Goal: Information Seeking & Learning: Learn about a topic

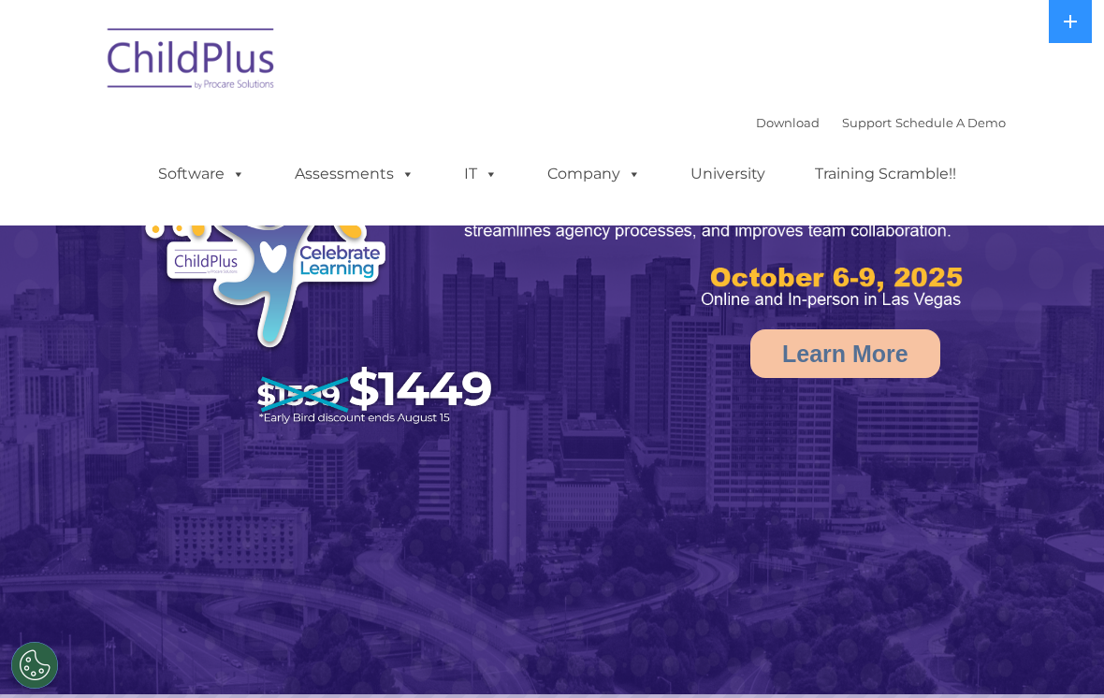
select select "MEDIUM"
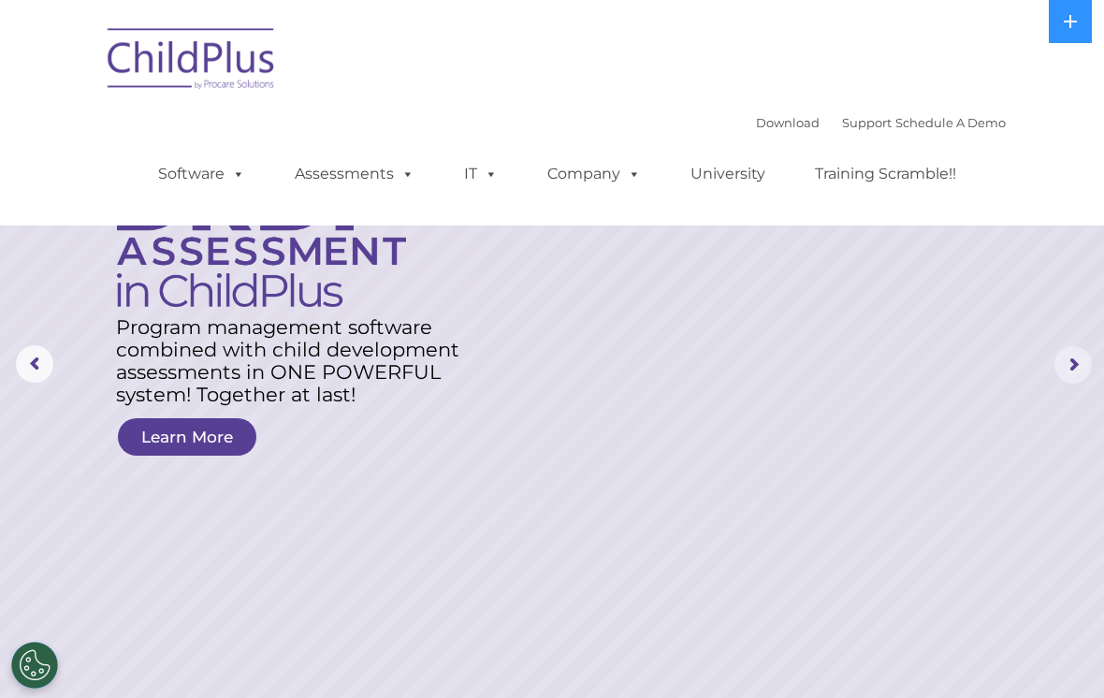
click at [1080, 347] on rs-arrow at bounding box center [1073, 364] width 37 height 37
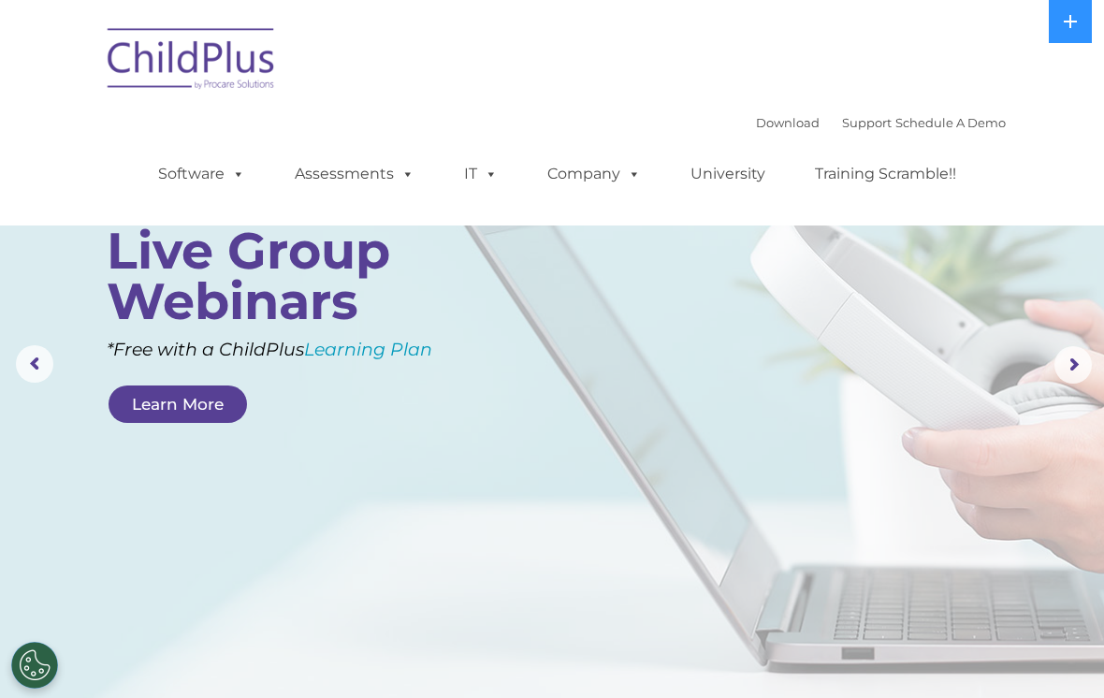
click at [183, 389] on link "Learn More" at bounding box center [178, 404] width 138 height 37
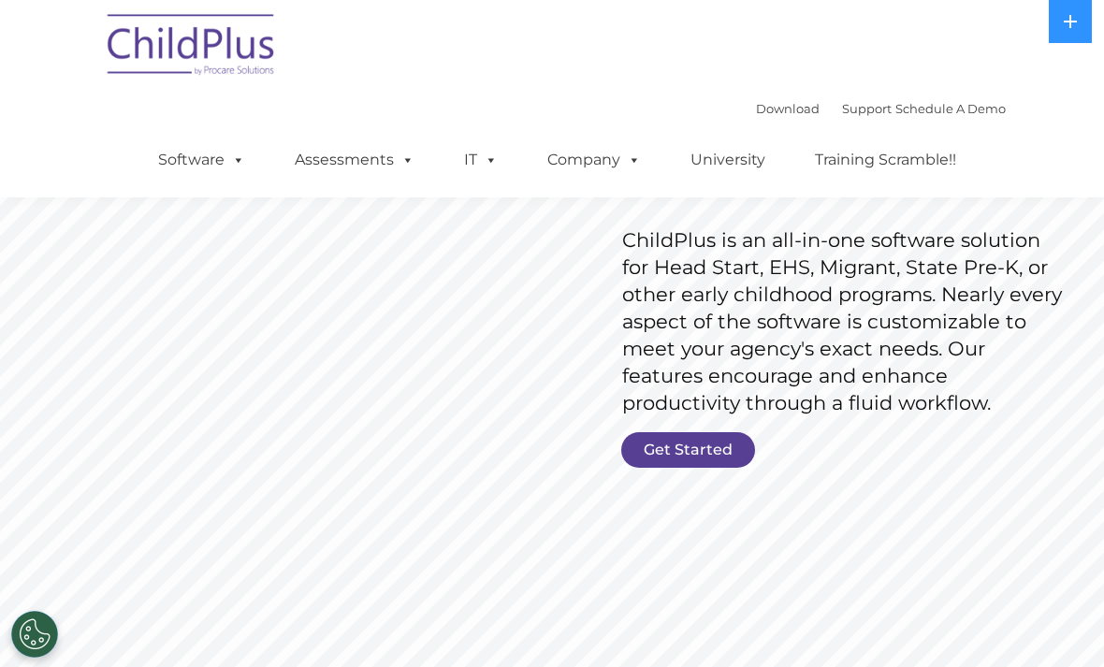
scroll to position [182, 0]
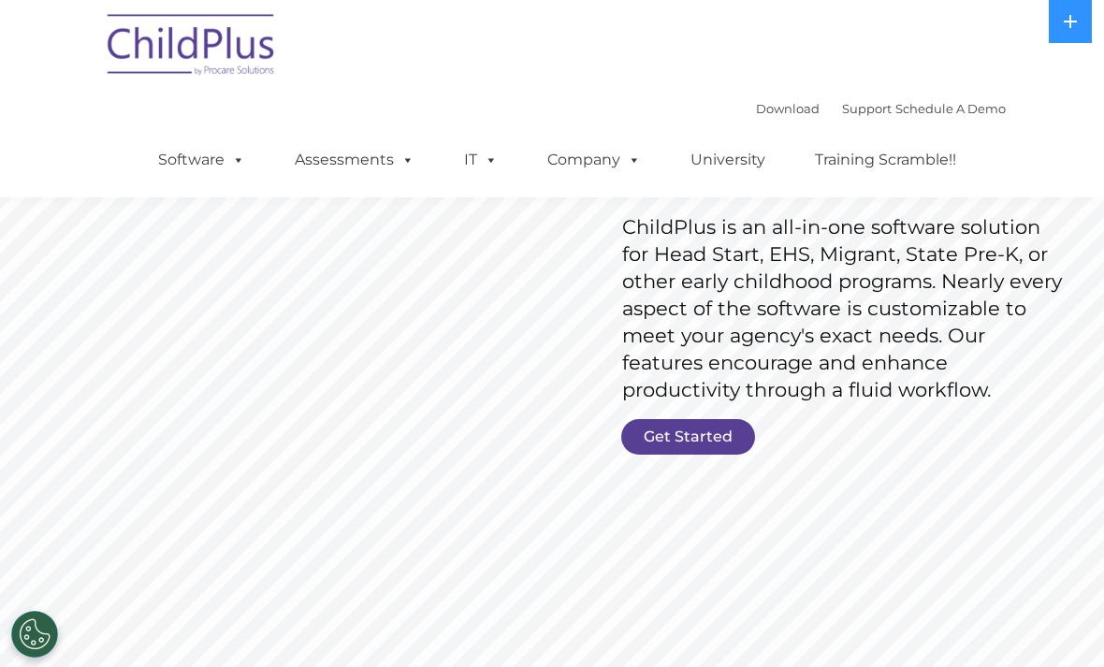
click at [695, 425] on link "Get Started" at bounding box center [688, 437] width 134 height 36
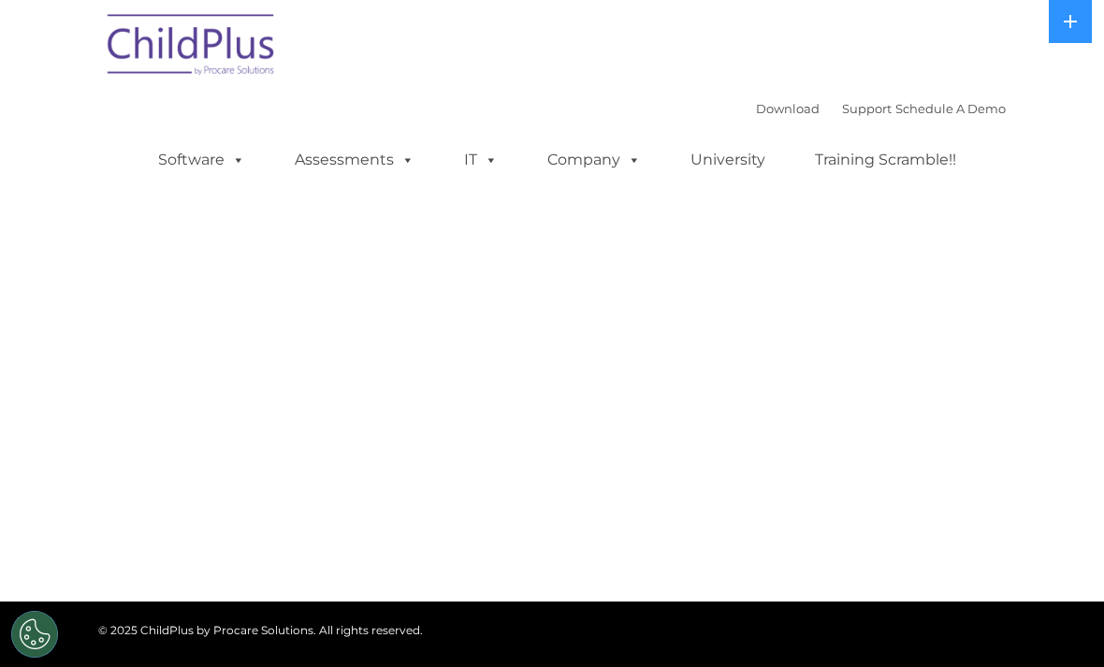
select select "MEDIUM"
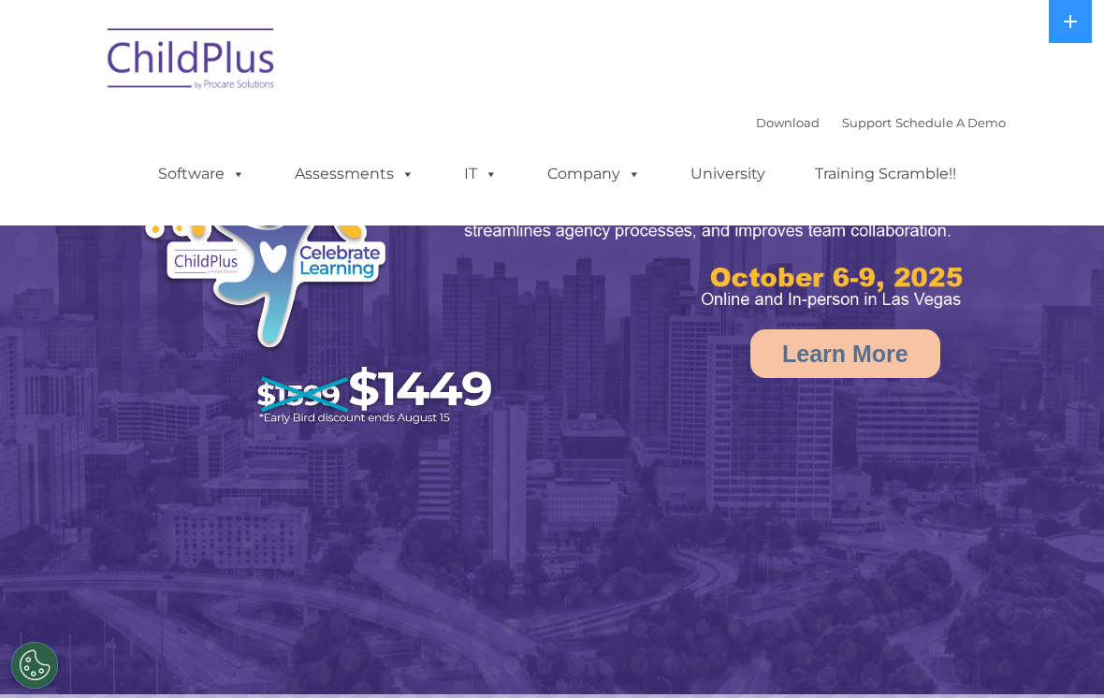
select select "MEDIUM"
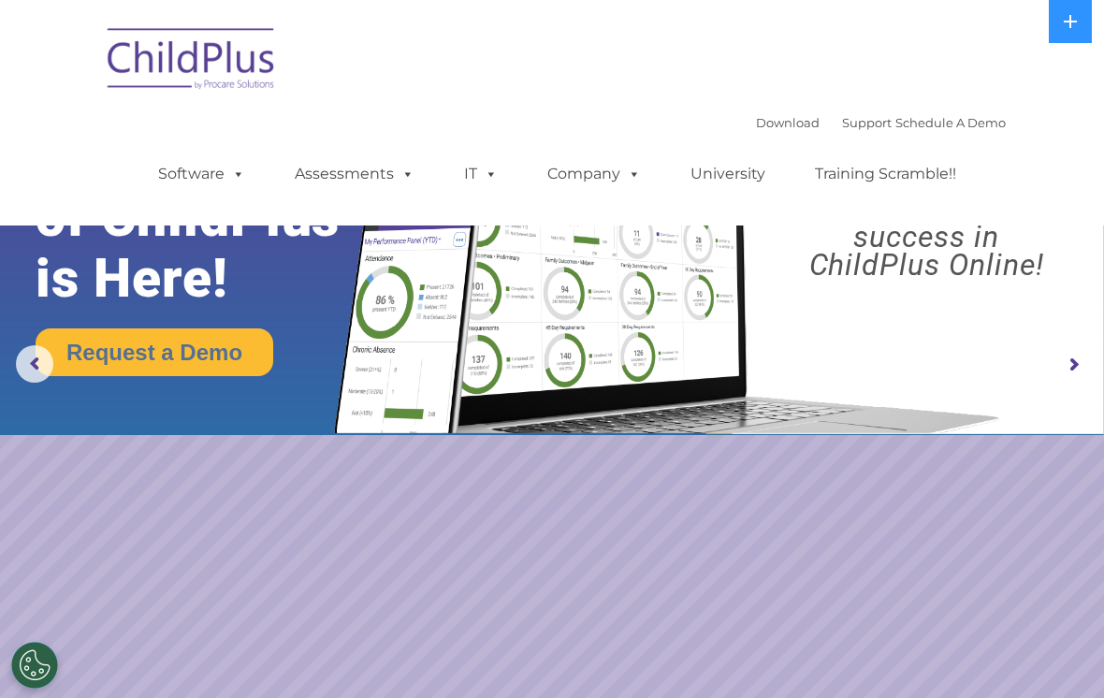
click at [1081, 373] on rs-arrow at bounding box center [1073, 364] width 37 height 37
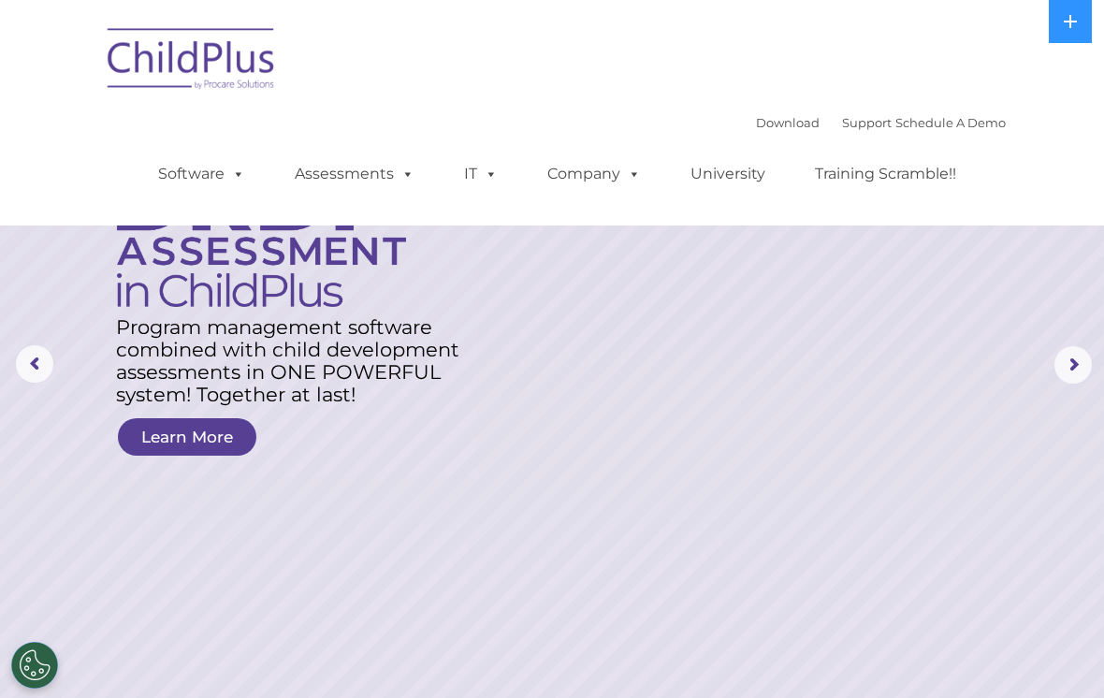
click at [620, 64] on div "Download Support | Schedule A Demo  MENU MENU Software ChildPlus: The original…" at bounding box center [552, 112] width 908 height 197
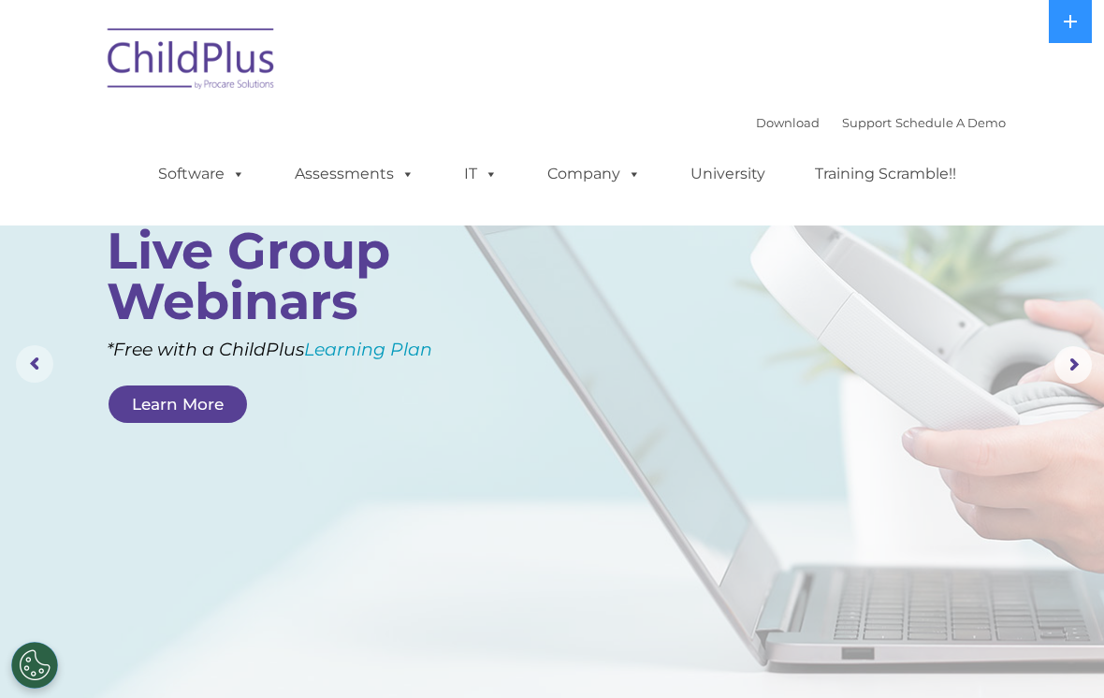
click at [40, 379] on rs-arrow at bounding box center [34, 363] width 37 height 37
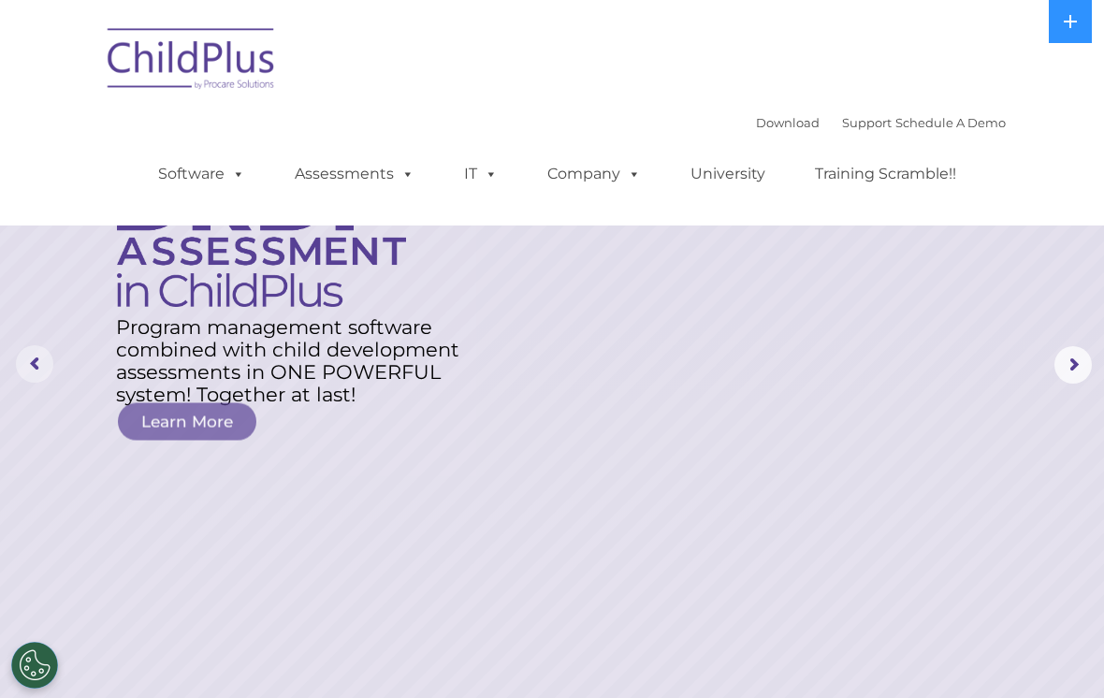
click at [41, 348] on rs-arrow at bounding box center [34, 363] width 37 height 37
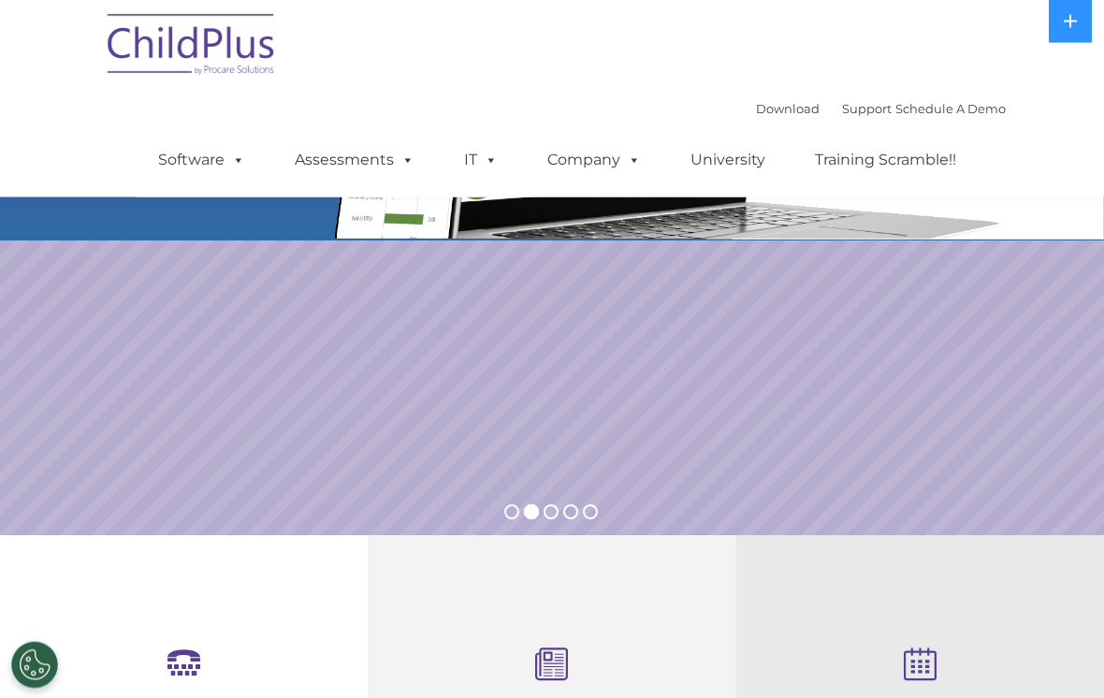
scroll to position [206, 0]
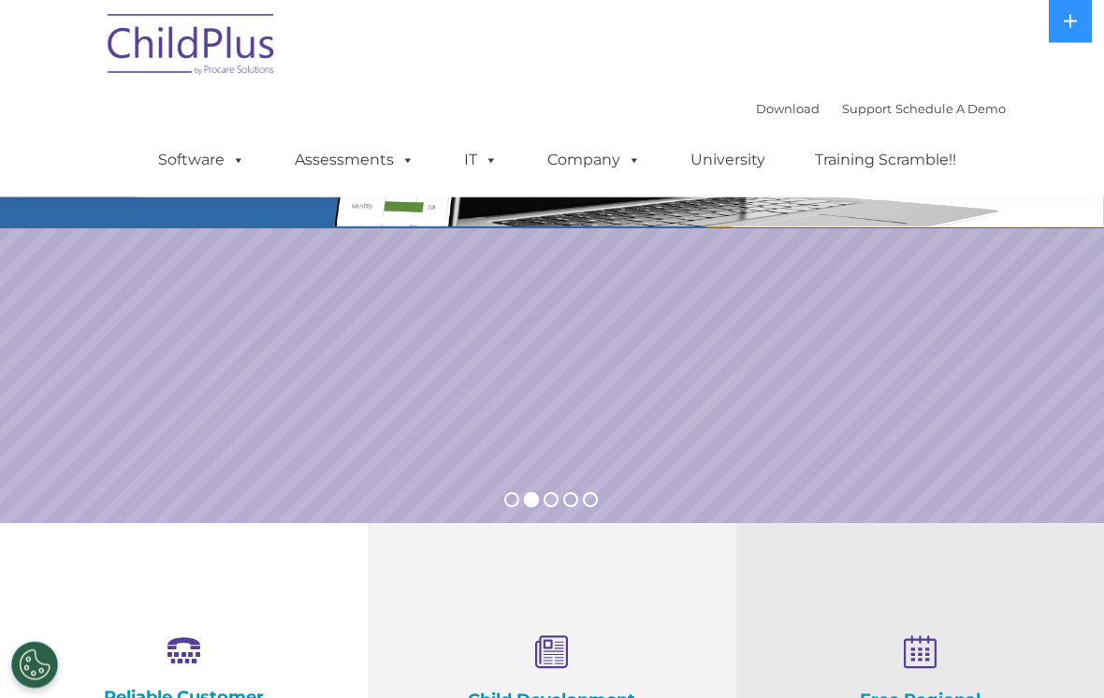
click at [1020, 330] on rs-slide "Request a Demo The Future of ChildPlus is Here! Boost your productivity and str…" at bounding box center [552, 159] width 1104 height 730
click at [982, 385] on rs-slide "Request a Demo The Future of ChildPlus is Here! Boost your productivity and str…" at bounding box center [552, 159] width 1104 height 730
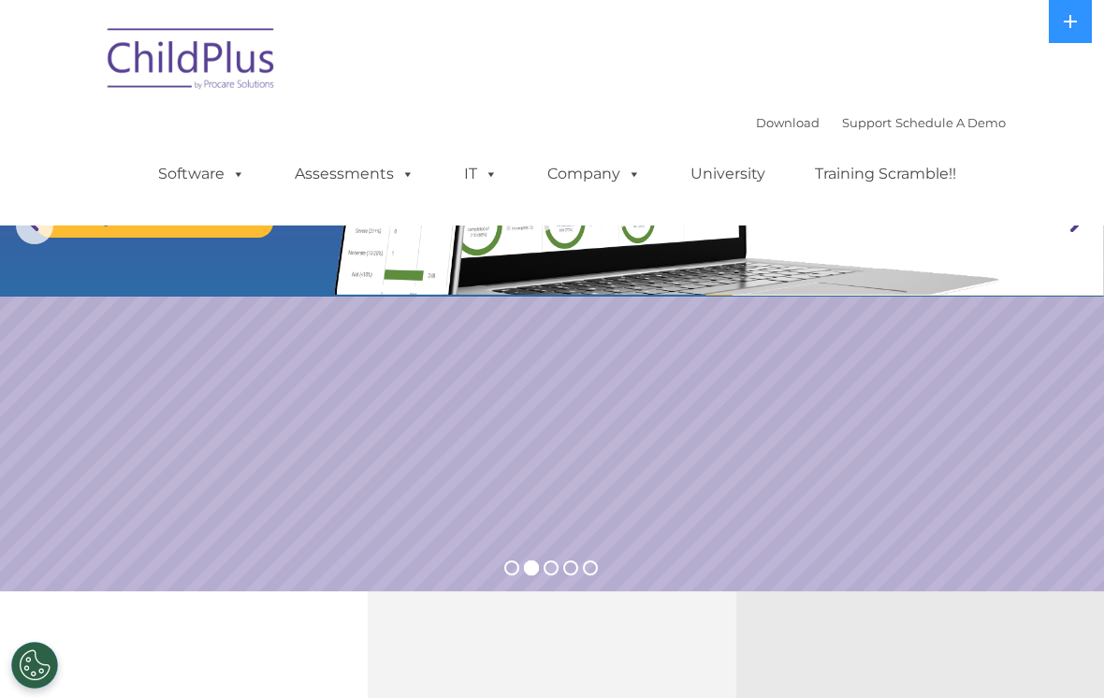
scroll to position [0, 0]
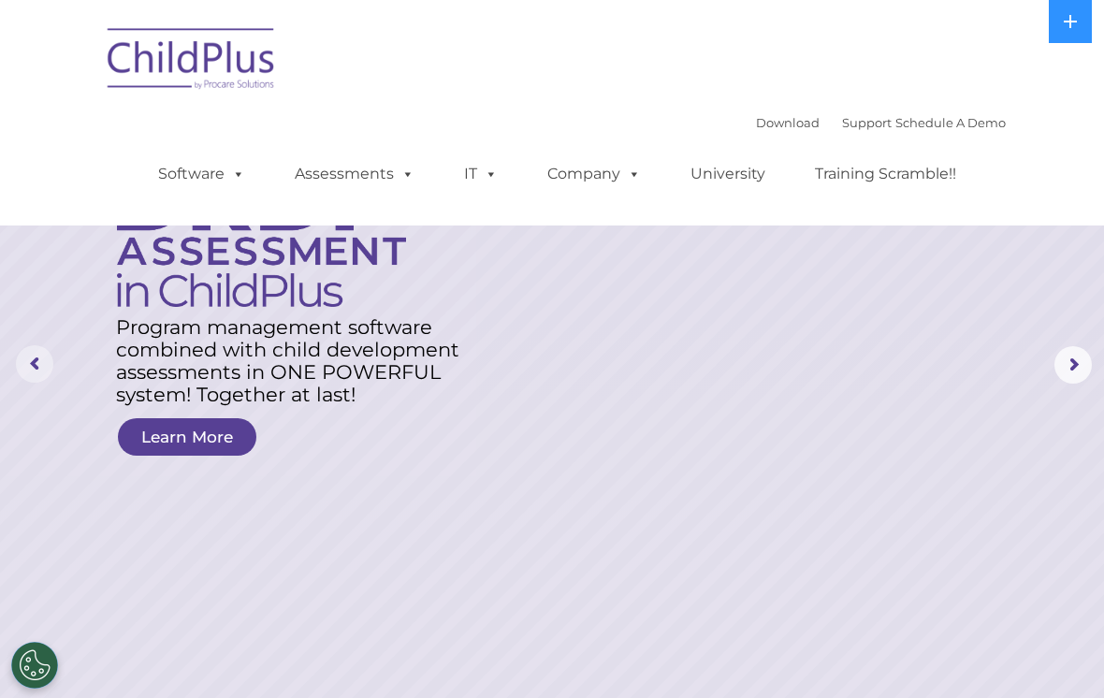
click at [39, 350] on rs-arrow at bounding box center [34, 363] width 37 height 37
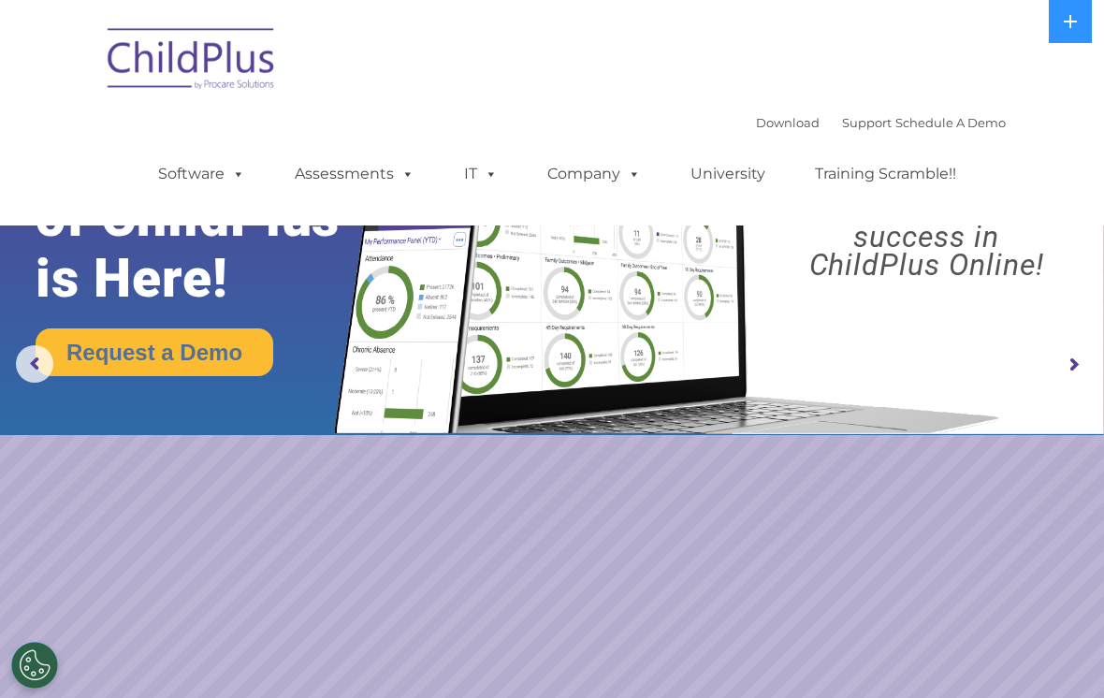
click at [944, 330] on img at bounding box center [663, 245] width 692 height 375
click at [1070, 357] on rs-arrow at bounding box center [1073, 364] width 37 height 37
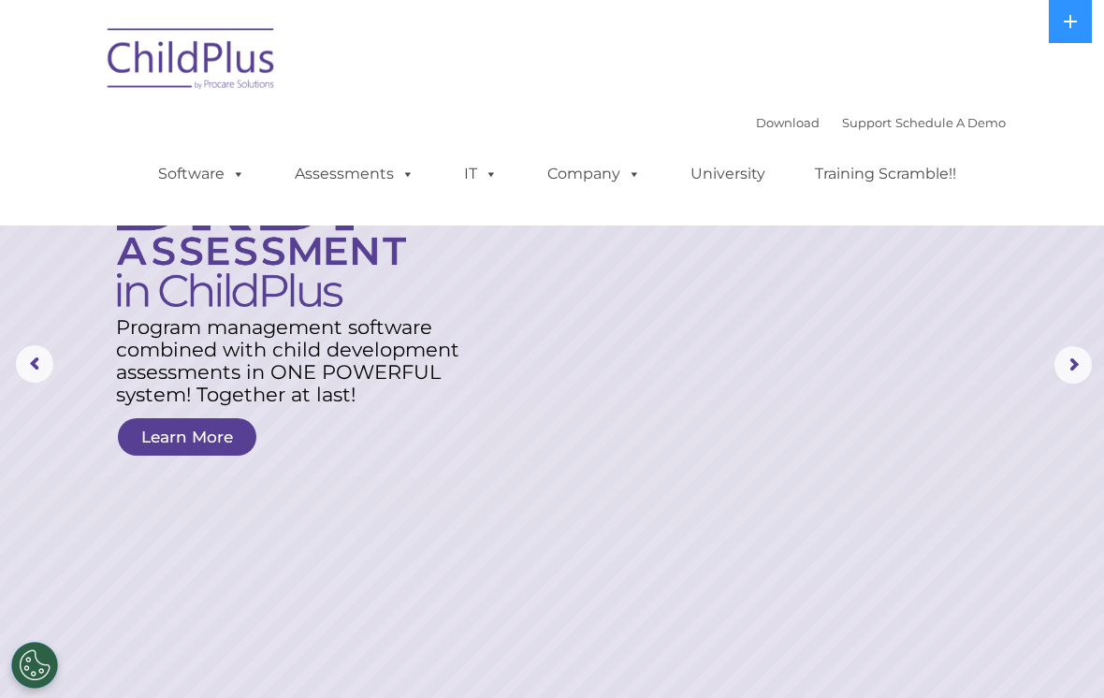
click at [396, 323] on rs-layer "Program management software combined with child development assessments in ONE …" at bounding box center [293, 361] width 354 height 90
click at [763, 125] on link "Download" at bounding box center [788, 122] width 64 height 15
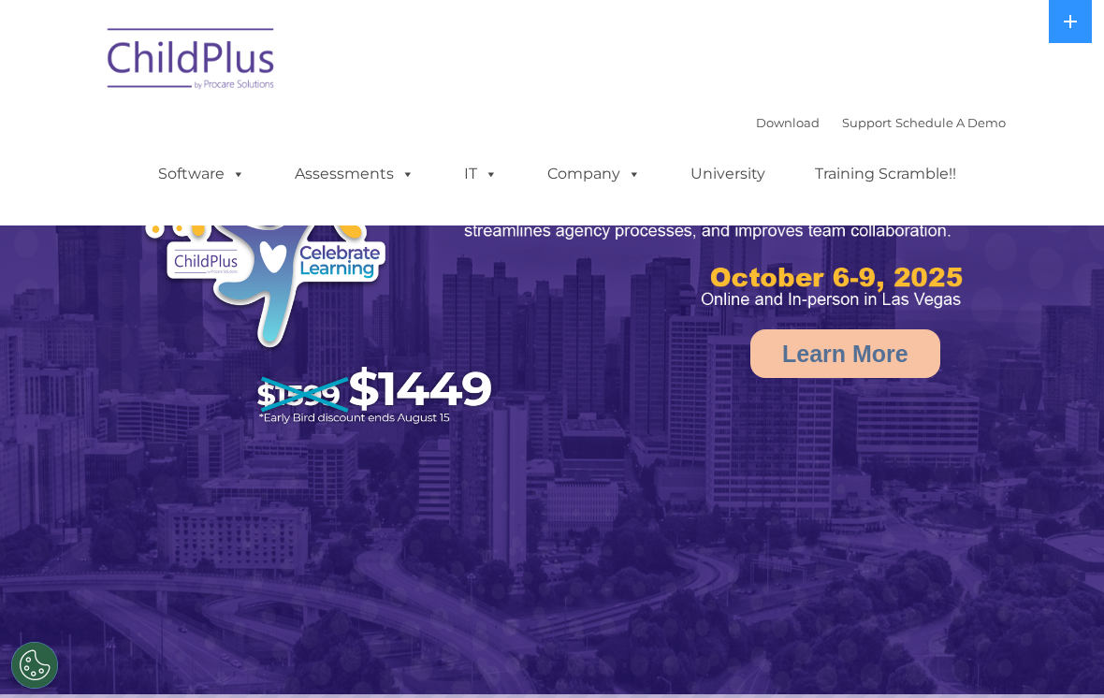
select select "MEDIUM"
click at [769, 120] on link "Download" at bounding box center [788, 122] width 64 height 15
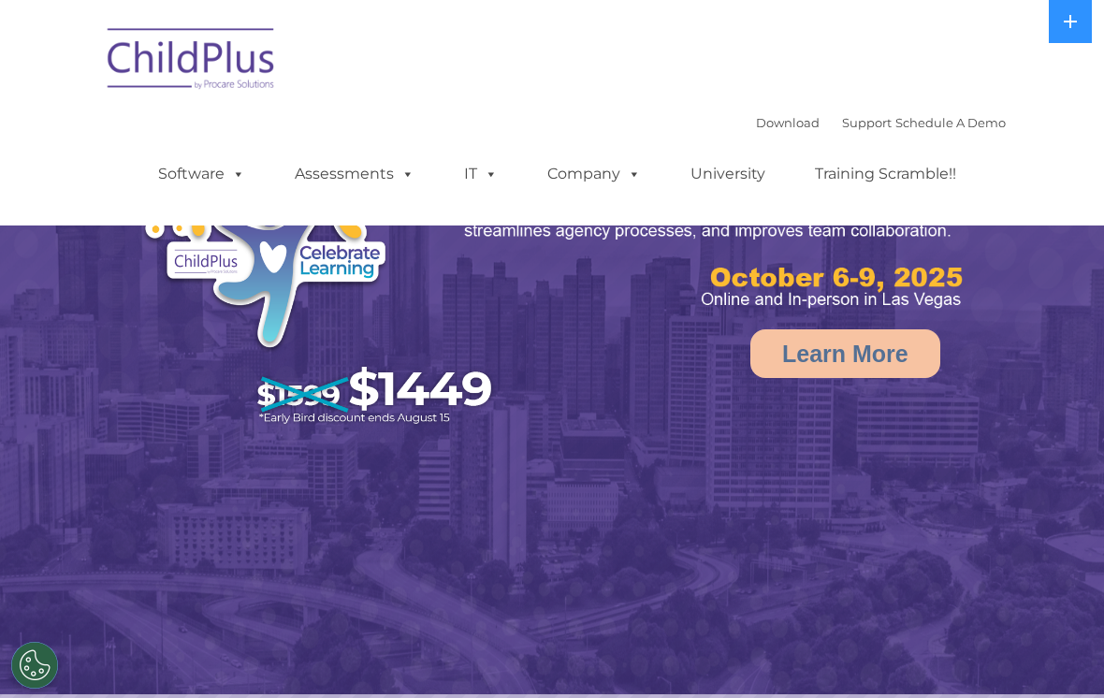
select select "MEDIUM"
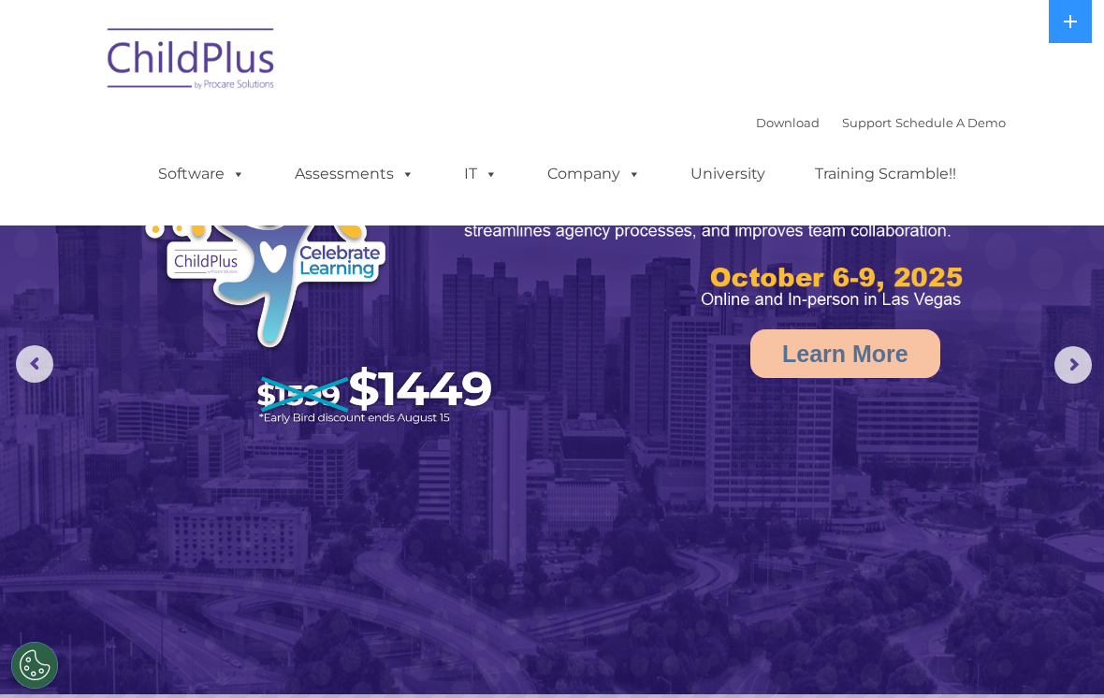
click at [41, 350] on rs-arrow at bounding box center [34, 363] width 37 height 37
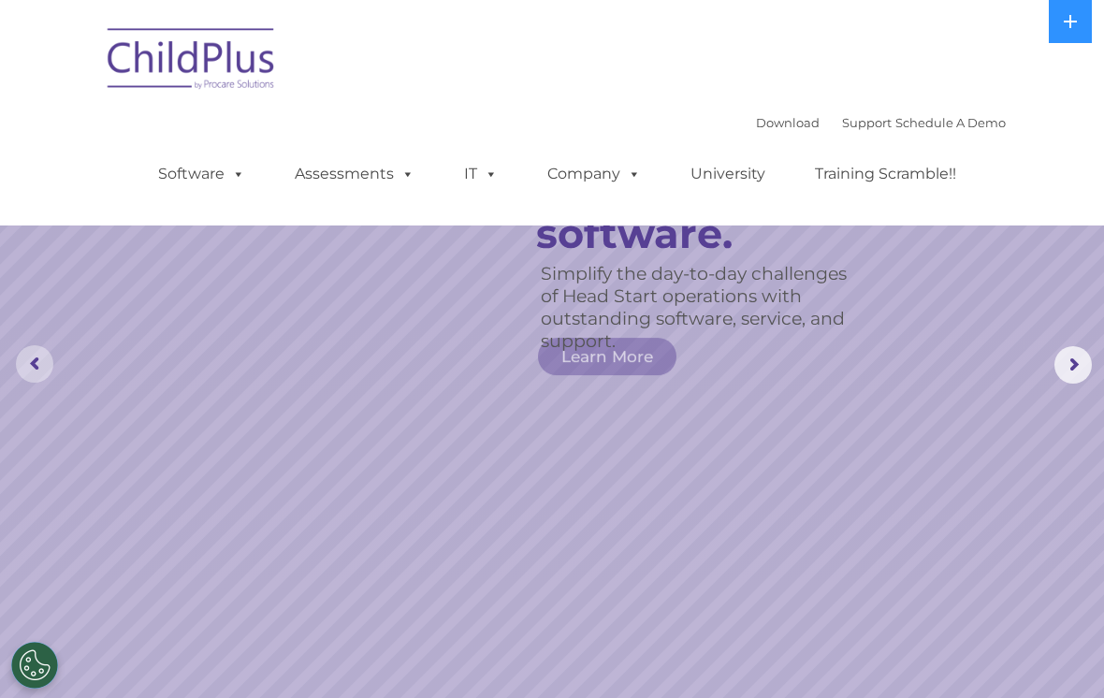
click at [39, 360] on rs-arrow at bounding box center [34, 363] width 37 height 37
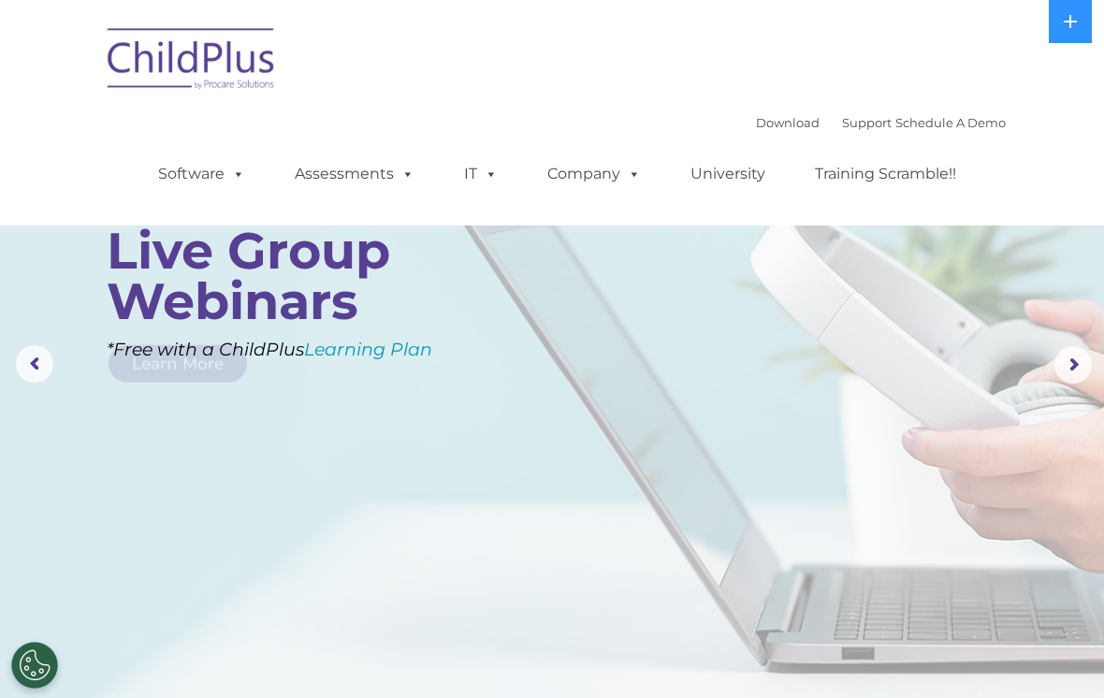
click at [33, 361] on rs-arrow at bounding box center [34, 363] width 37 height 37
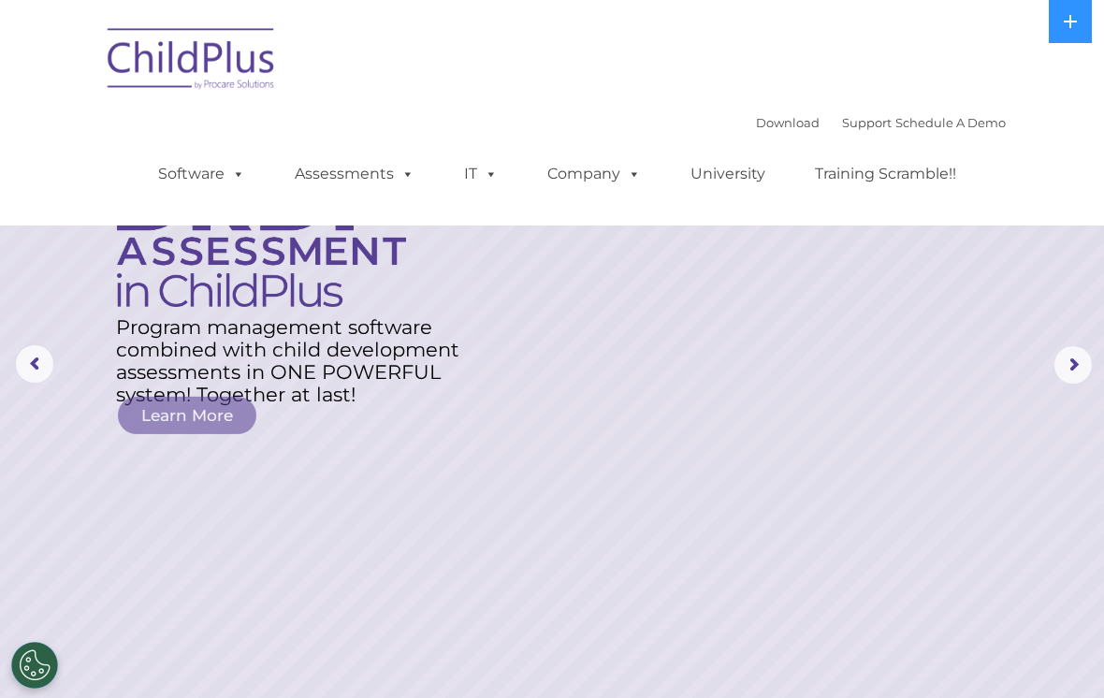
click at [51, 374] on rs-arrow at bounding box center [34, 363] width 37 height 37
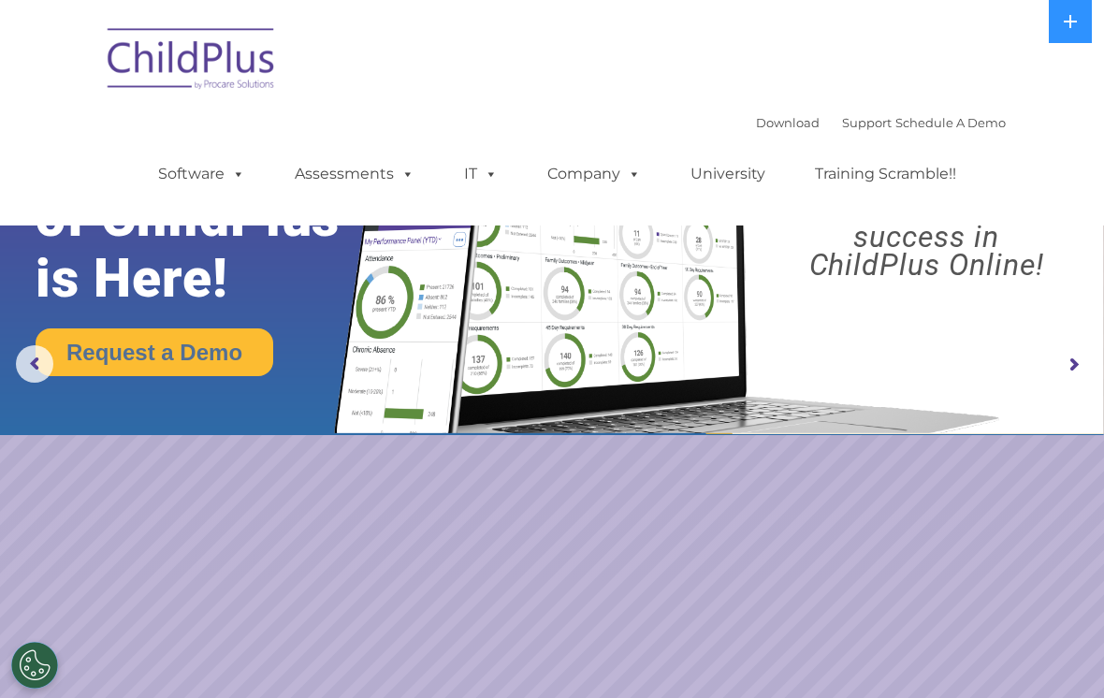
click at [20, 354] on rs-arrow at bounding box center [34, 363] width 37 height 37
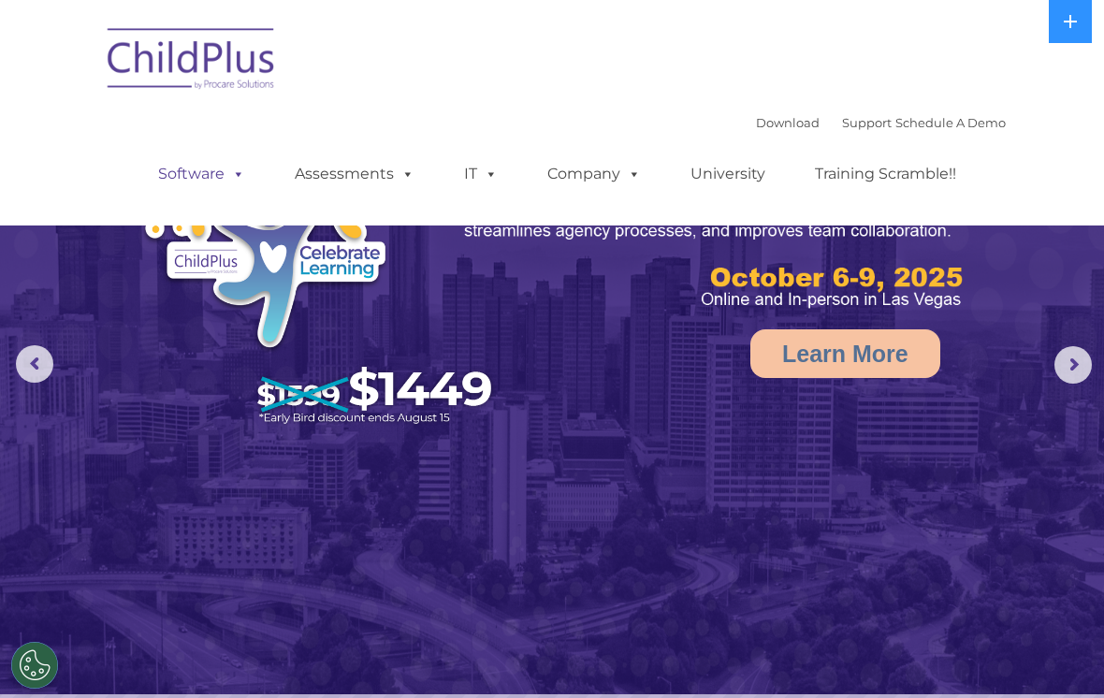
click at [178, 165] on link "Software" at bounding box center [201, 173] width 124 height 37
click at [33, 355] on rs-arrow at bounding box center [34, 363] width 37 height 37
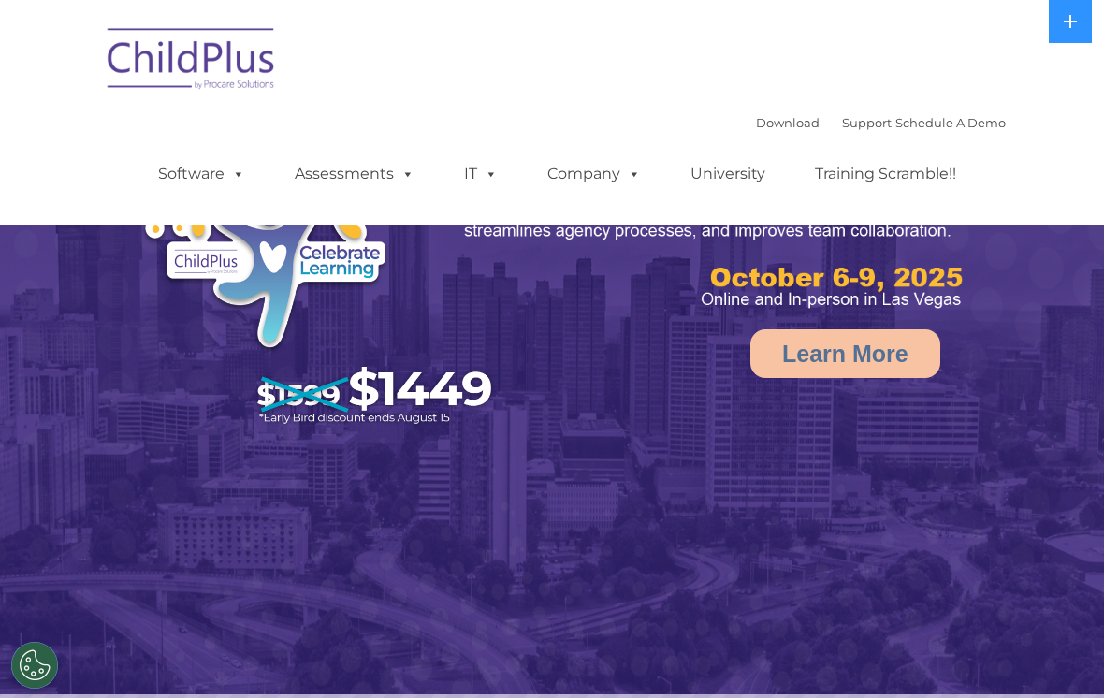
select select "MEDIUM"
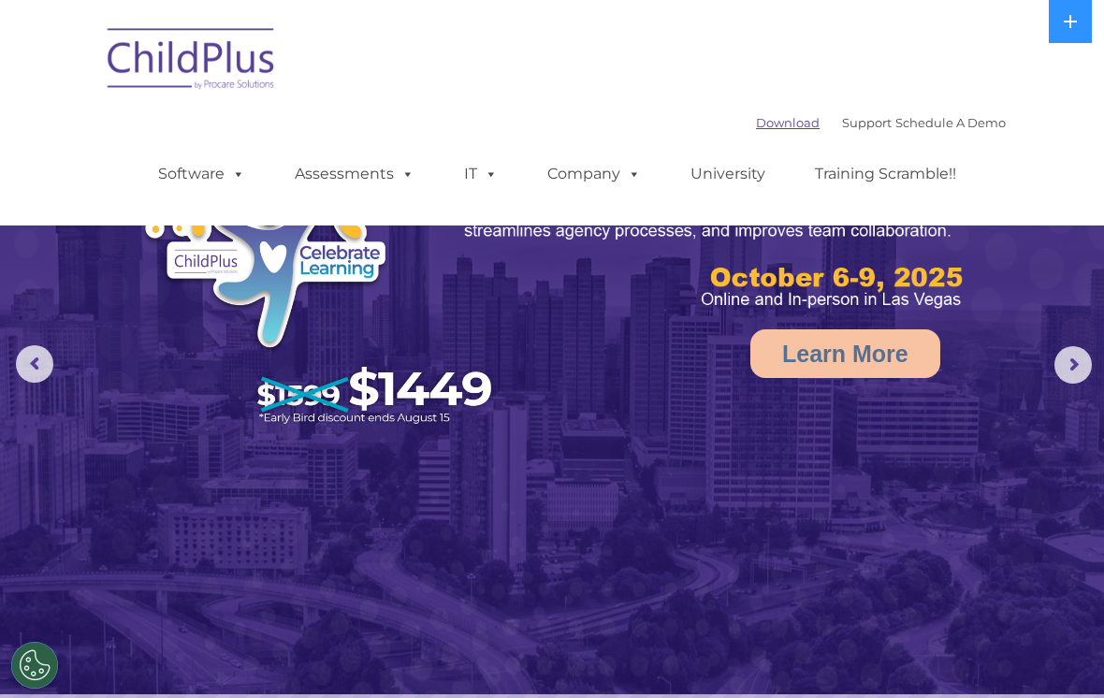
click at [760, 118] on link "Download" at bounding box center [788, 122] width 64 height 15
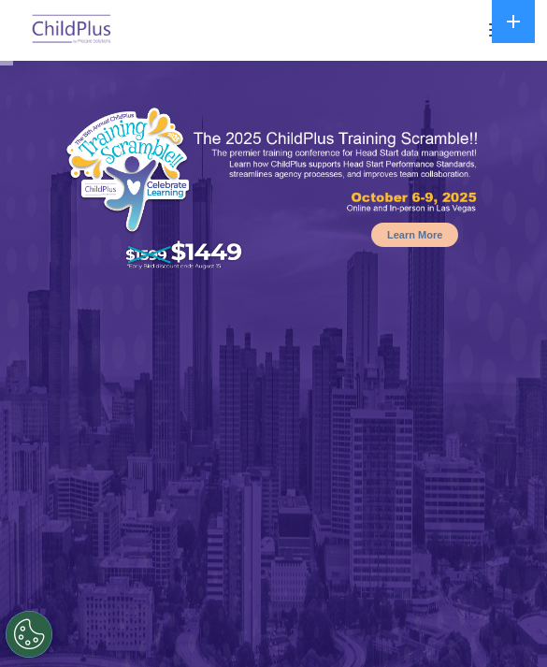
select select "MEDIUM"
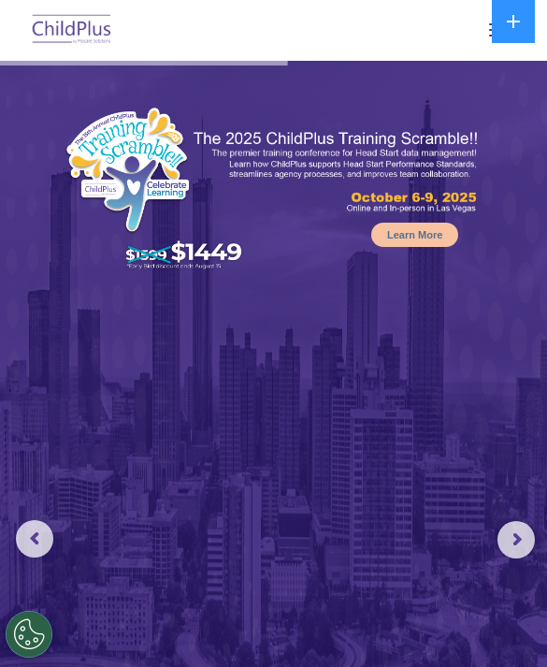
click at [528, 521] on rs-arrow at bounding box center [516, 539] width 37 height 37
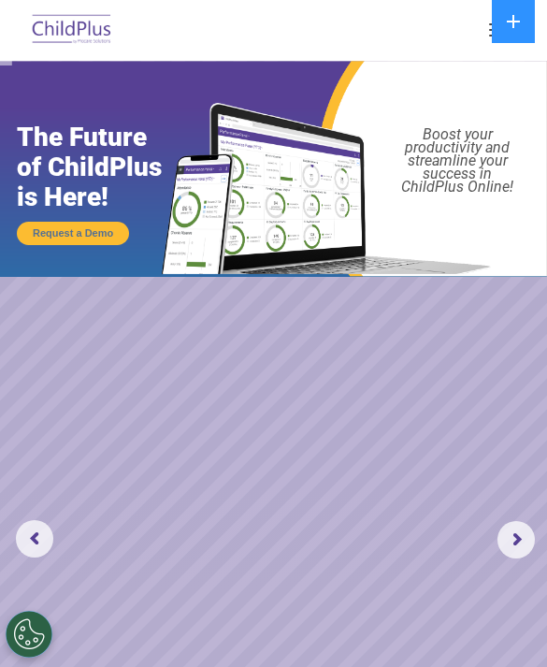
click at [515, 546] on rs-arrow at bounding box center [516, 539] width 37 height 37
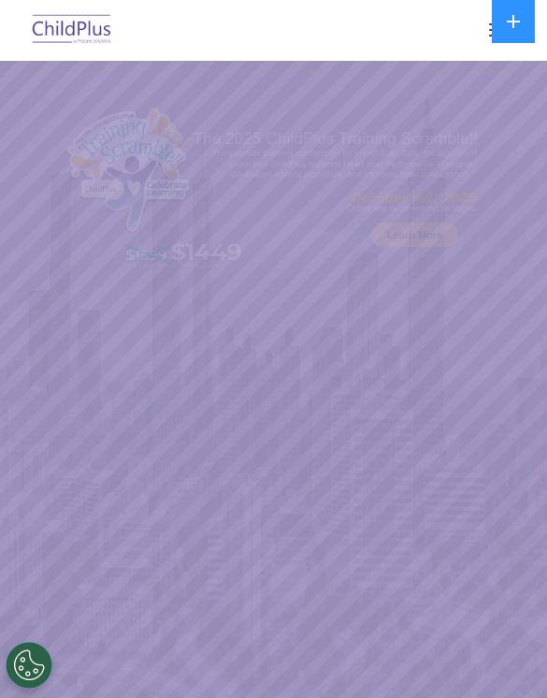
scroll to position [109, 0]
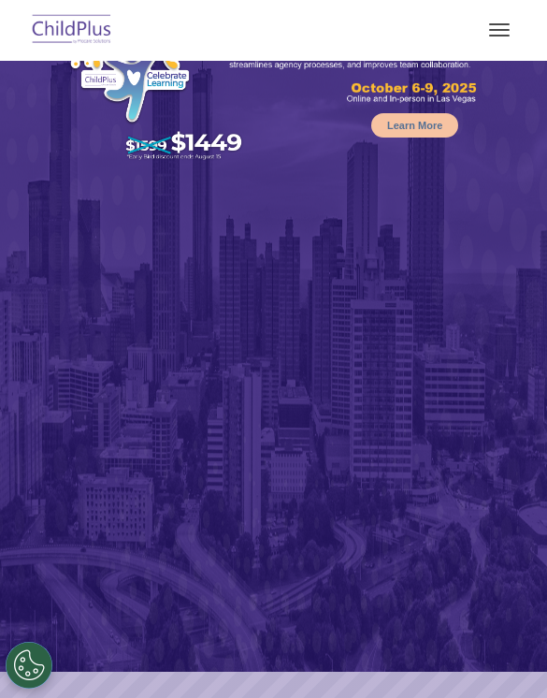
select select "MEDIUM"
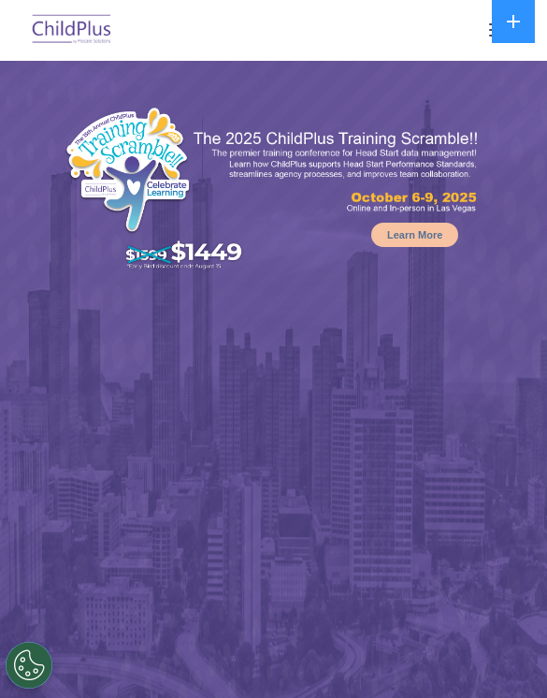
select select "MEDIUM"
